Goal: Information Seeking & Learning: Learn about a topic

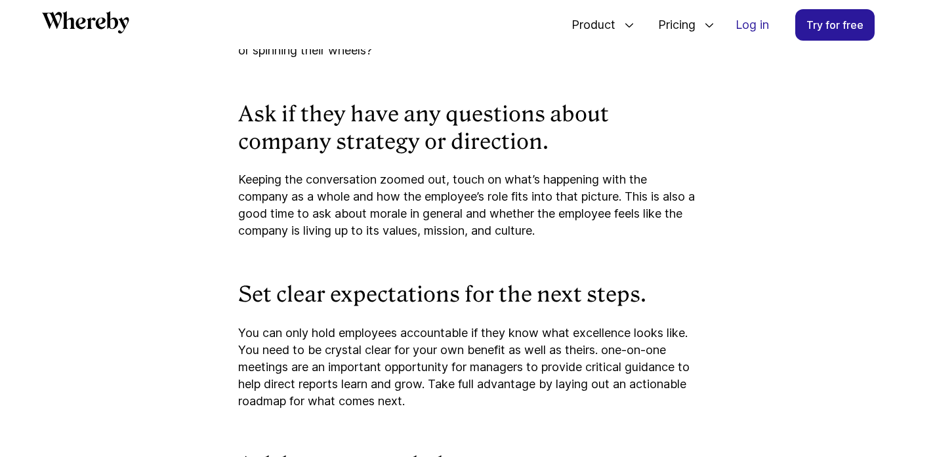
scroll to position [5721, 0]
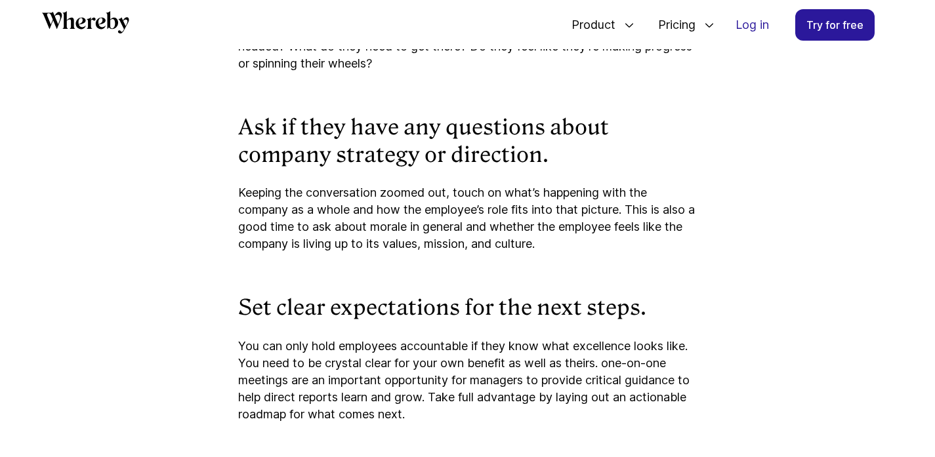
click at [634, 207] on p "Keeping the conversation zoomed out, touch on what’s happening with the company…" at bounding box center [467, 218] width 459 height 68
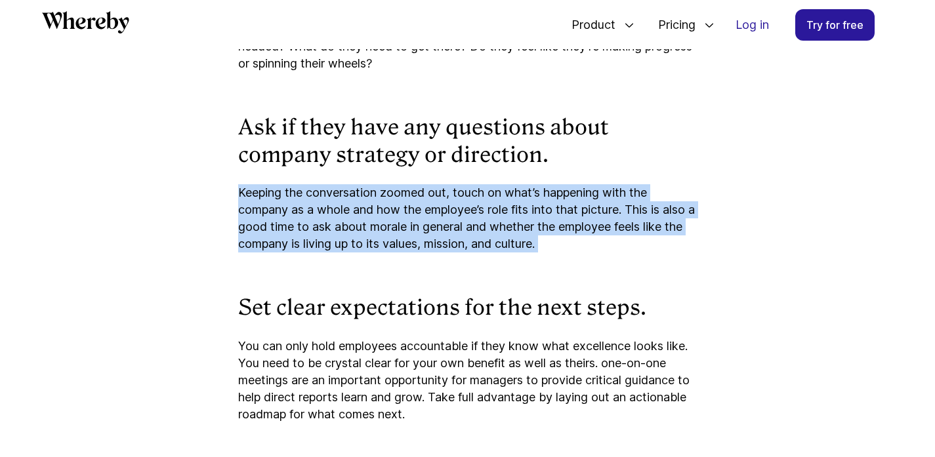
click at [634, 207] on p "Keeping the conversation zoomed out, touch on what’s happening with the company…" at bounding box center [467, 218] width 459 height 68
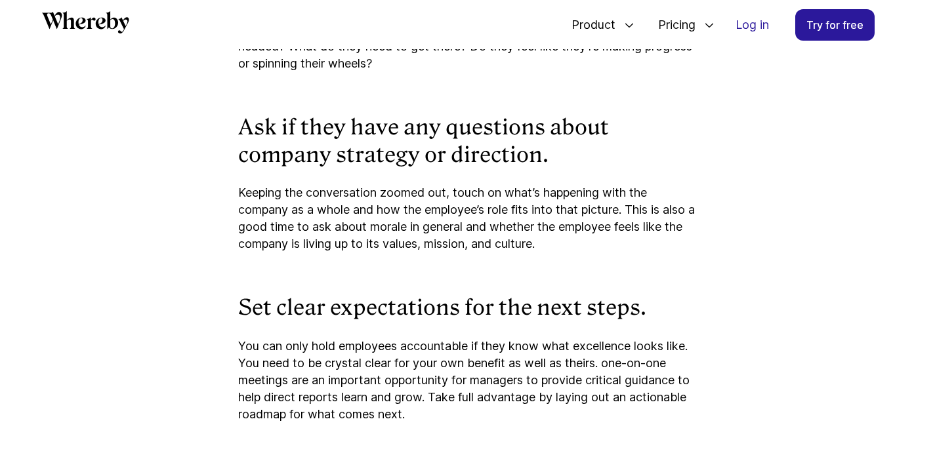
click at [425, 137] on h3 "Ask if they have any questions about company strategy or direction." at bounding box center [467, 141] width 459 height 54
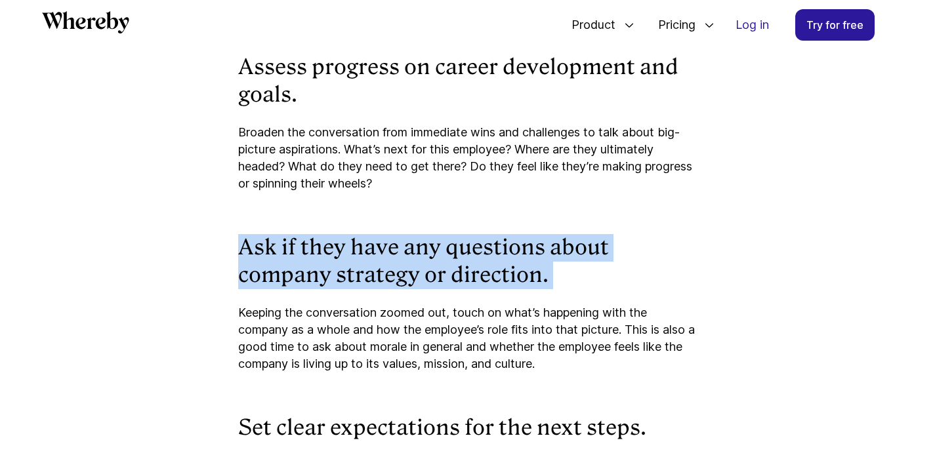
scroll to position [5575, 0]
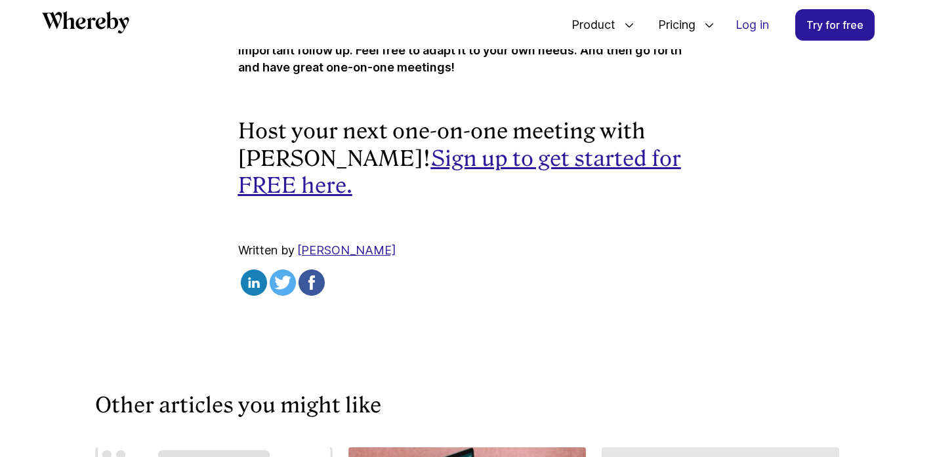
scroll to position [6678, 0]
